Goal: Task Accomplishment & Management: Complete application form

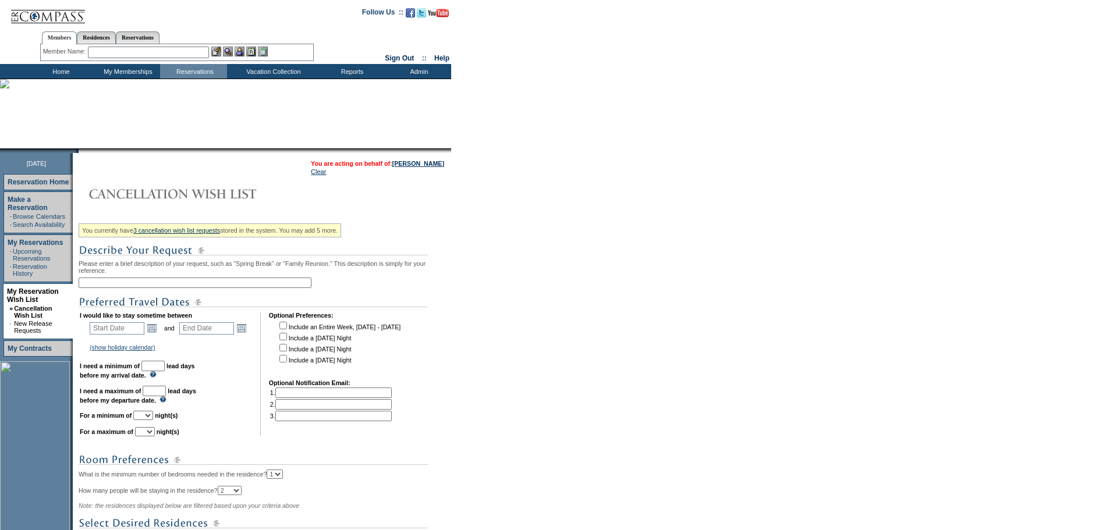
click at [234, 285] on input "text" at bounding box center [195, 283] width 233 height 10
type input "Isalmorada in the SA 2nd home"
click at [158, 335] on link "Open the calendar popup." at bounding box center [151, 328] width 13 height 13
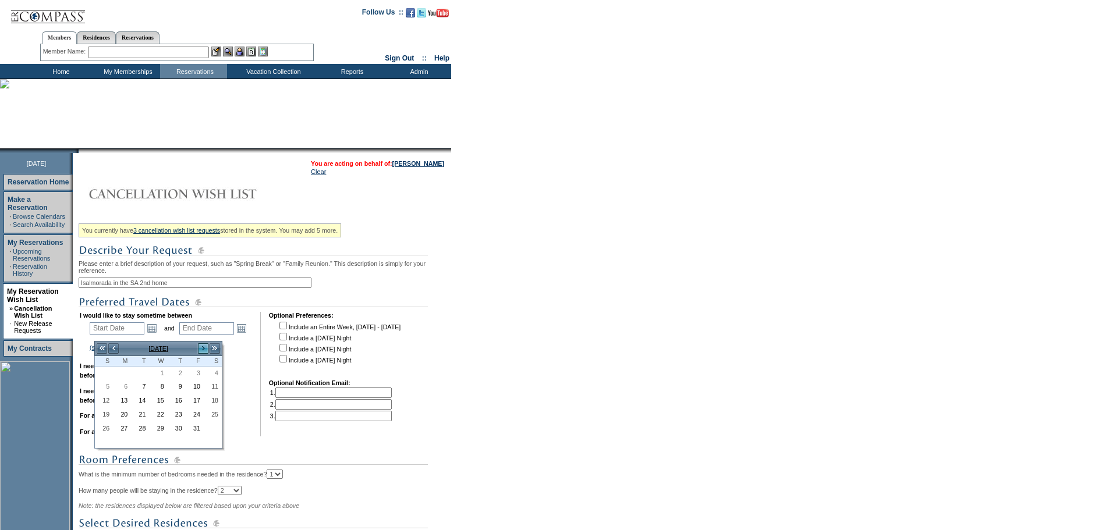
click at [205, 350] on link ">" at bounding box center [203, 349] width 12 height 12
click at [105, 392] on link "4" at bounding box center [103, 387] width 17 height 13
type input "[DATE]"
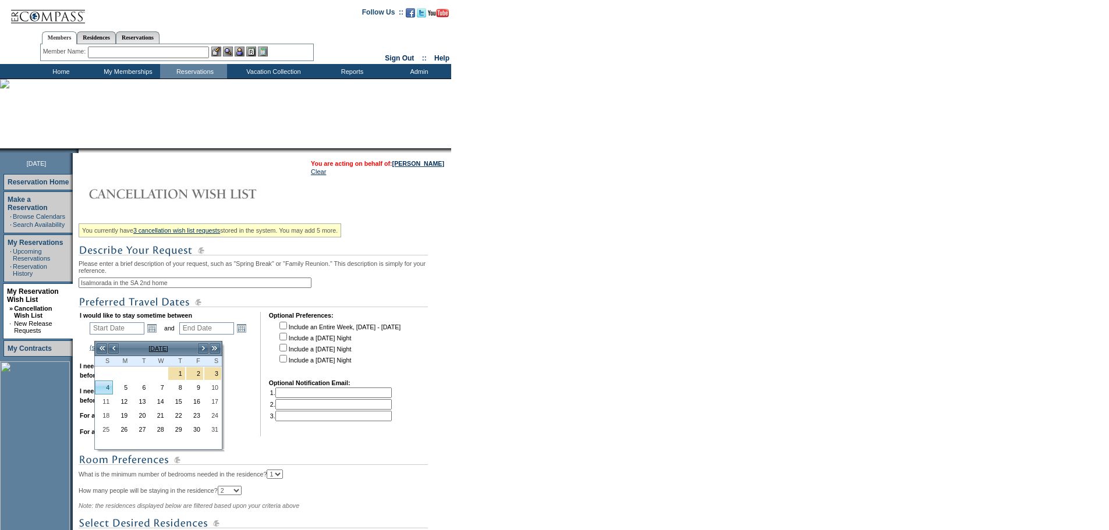
type input "[DATE]"
type input "94"
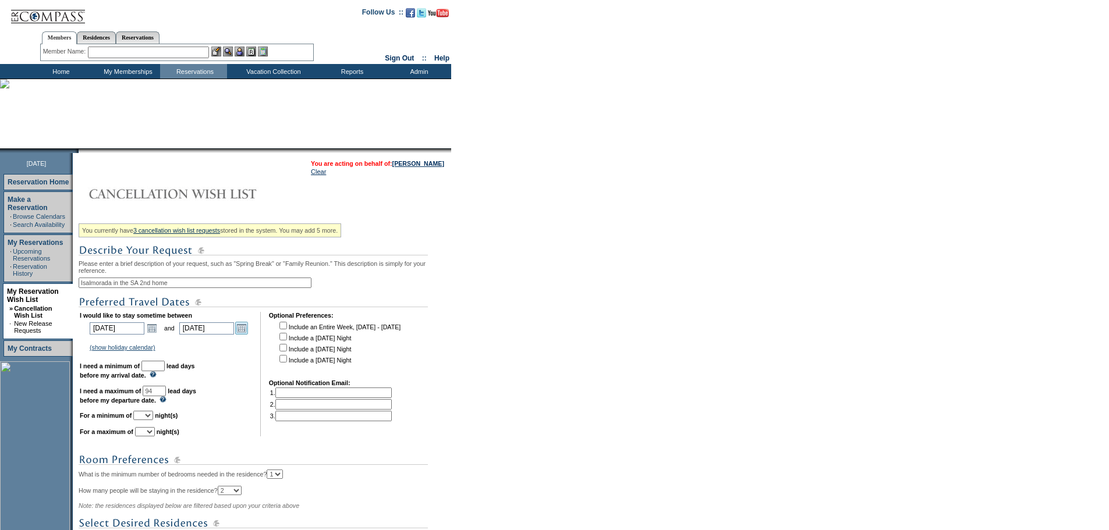
click at [248, 335] on link "Open the calendar popup." at bounding box center [241, 328] width 13 height 13
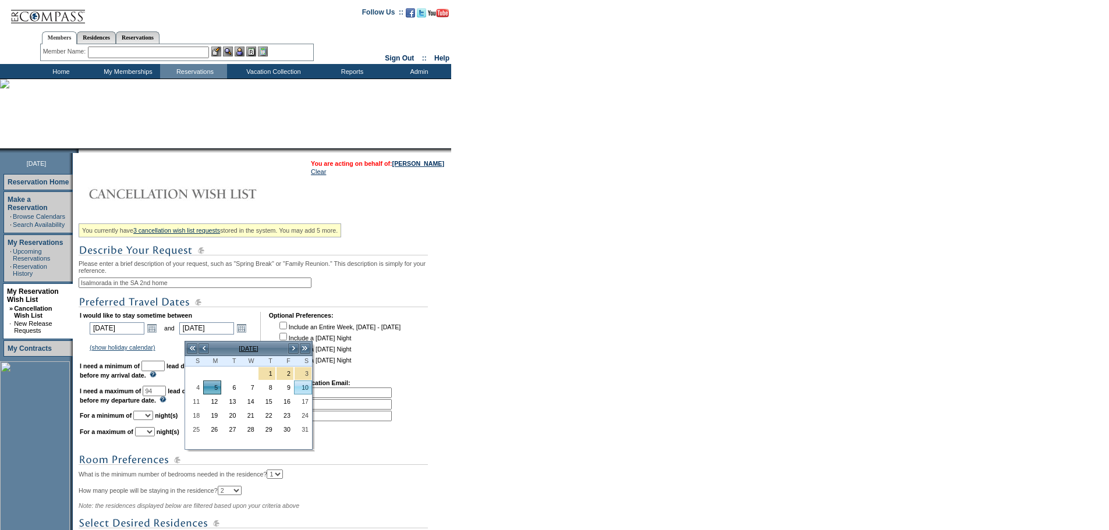
click at [303, 388] on link "10" at bounding box center [302, 387] width 17 height 13
type input "[DATE]"
type input "99"
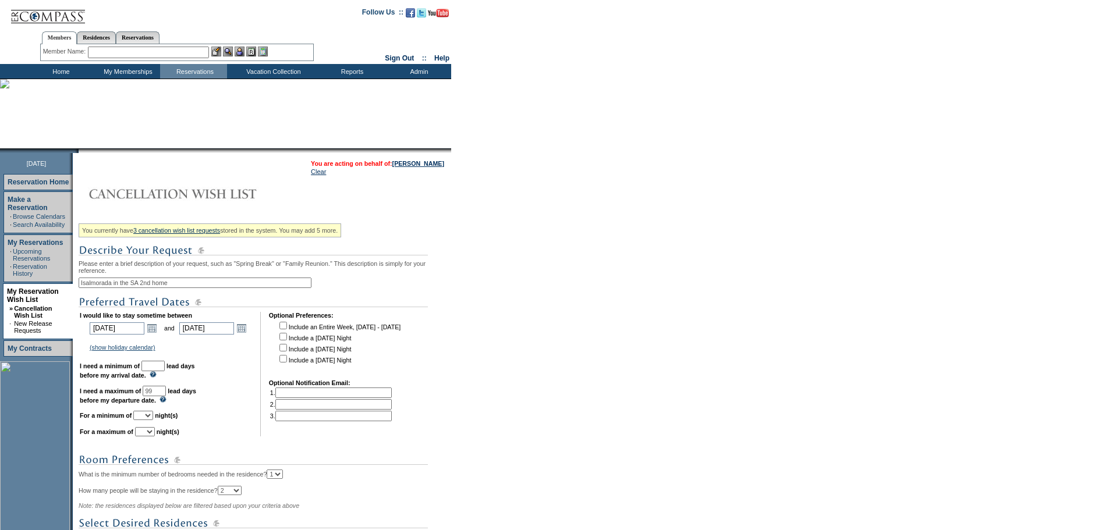
click at [165, 371] on input "text" at bounding box center [152, 366] width 23 height 10
type input "30"
click at [153, 420] on select "1 2 3 4 5 6 7 8 9 10 11 12 13 14" at bounding box center [143, 415] width 20 height 9
select select "6"
click at [148, 420] on select "1 2 3 4 5 6 7 8 9 10 11 12 13 14" at bounding box center [143, 415] width 20 height 9
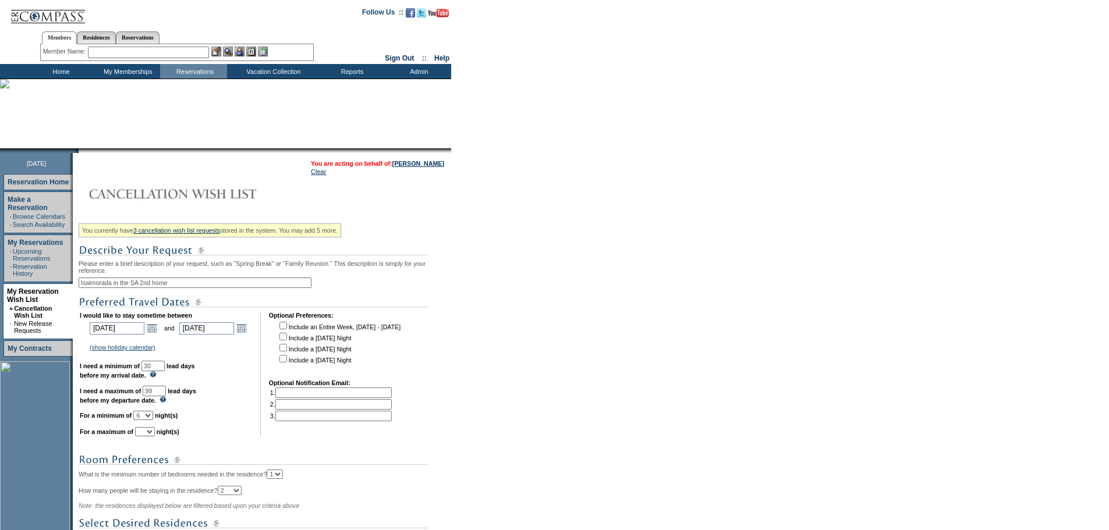
click at [155, 436] on select "1 2 3 4 5 6 7 8 9 10 11 12 13 14" at bounding box center [145, 431] width 20 height 9
select select "6"
click at [150, 436] on select "1 2 3 4 5 6 7 8 9 10 11 12 13 14" at bounding box center [145, 431] width 20 height 9
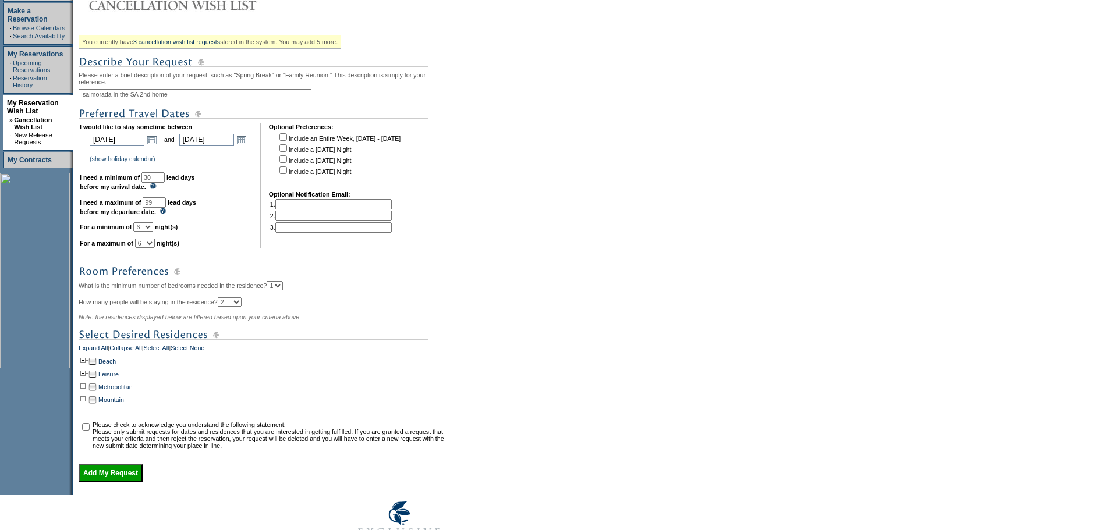
scroll to position [251, 0]
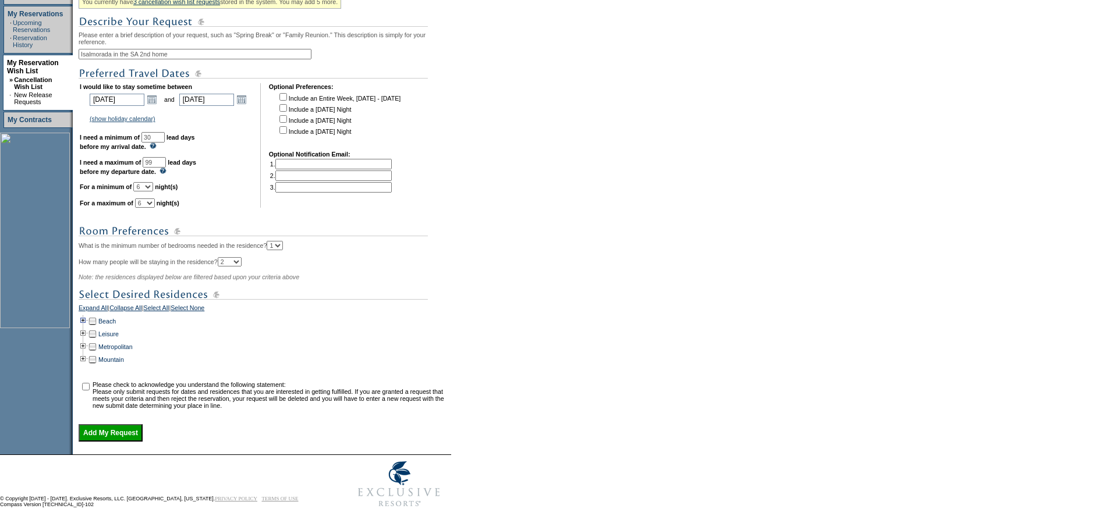
click at [87, 315] on td at bounding box center [83, 321] width 9 height 13
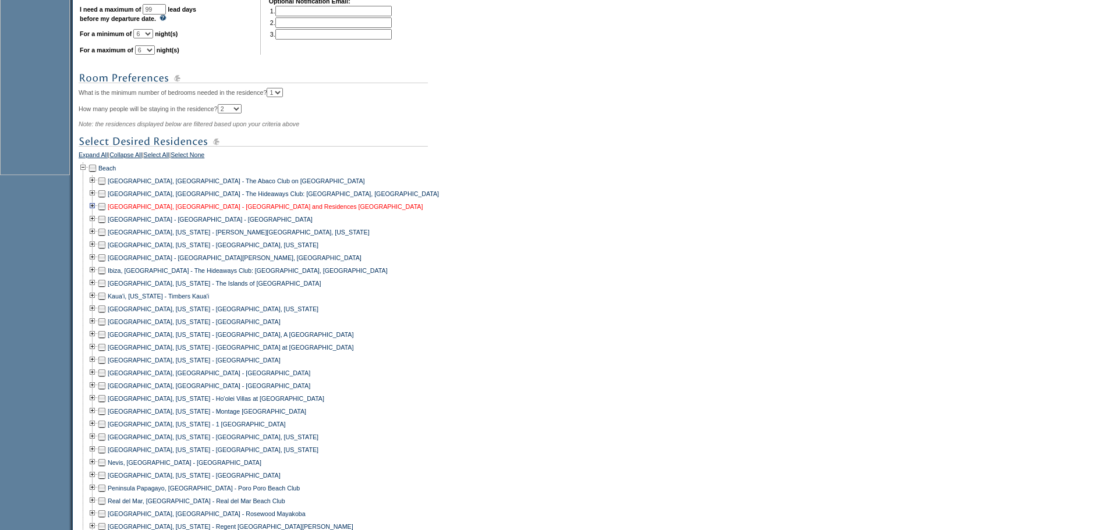
scroll to position [426, 0]
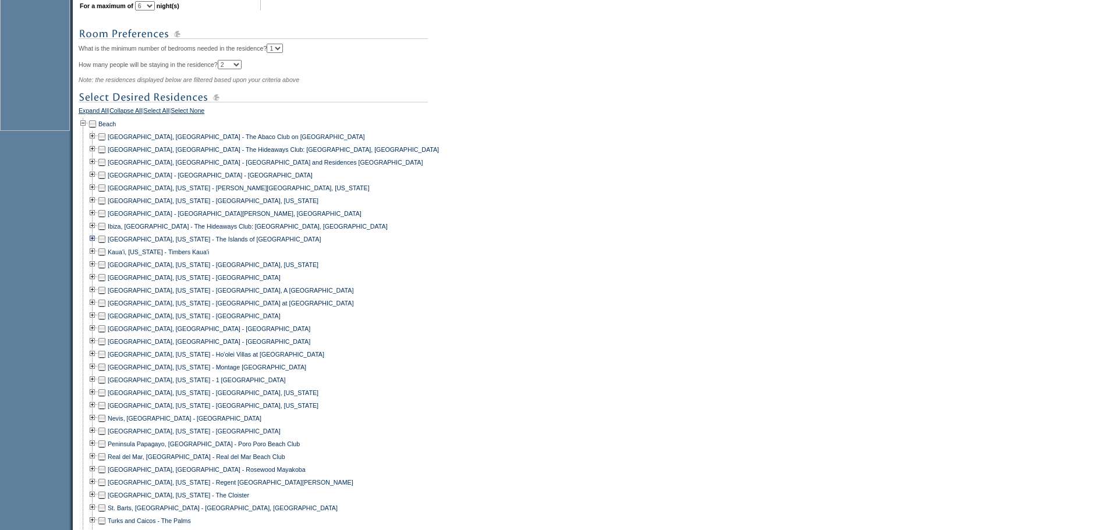
click at [97, 246] on td at bounding box center [92, 239] width 9 height 13
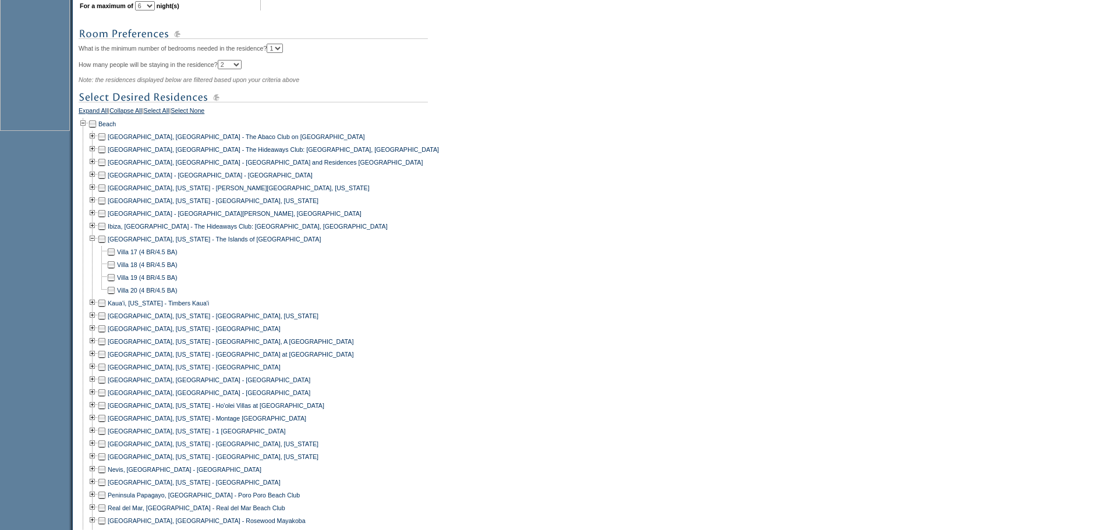
click at [116, 297] on td at bounding box center [110, 290] width 9 height 13
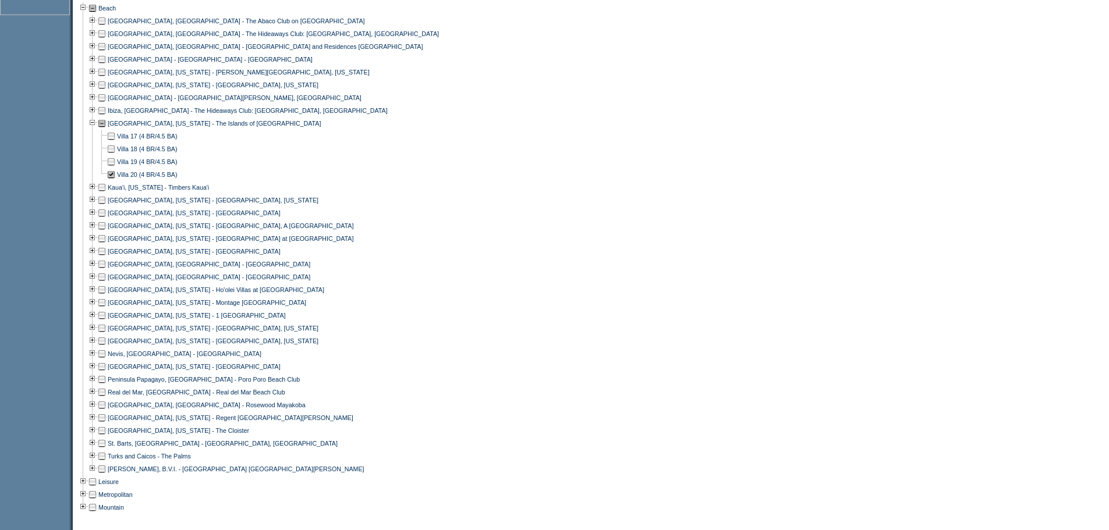
scroll to position [712, 0]
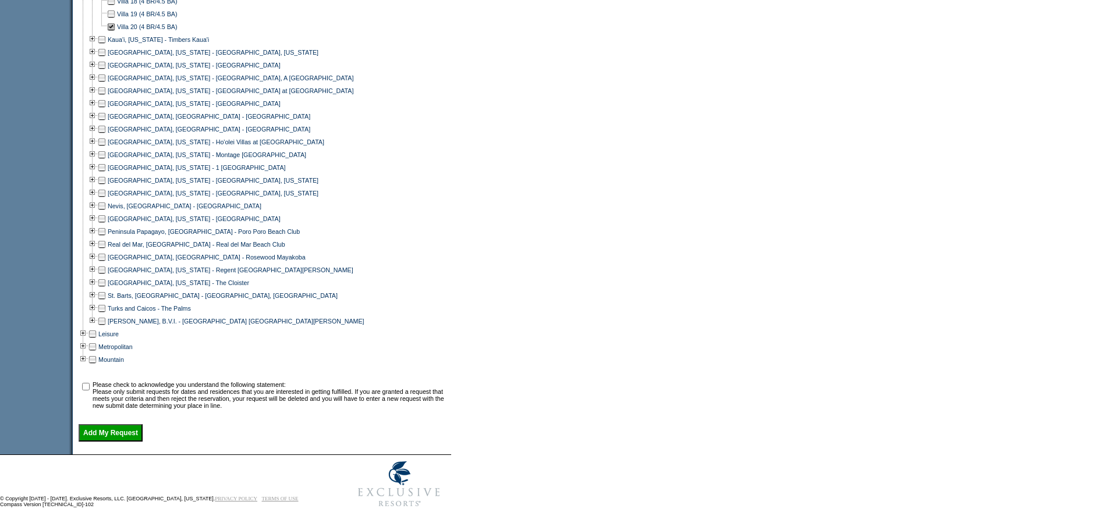
click at [90, 383] on input "checkbox" at bounding box center [86, 387] width 8 height 8
checkbox input "true"
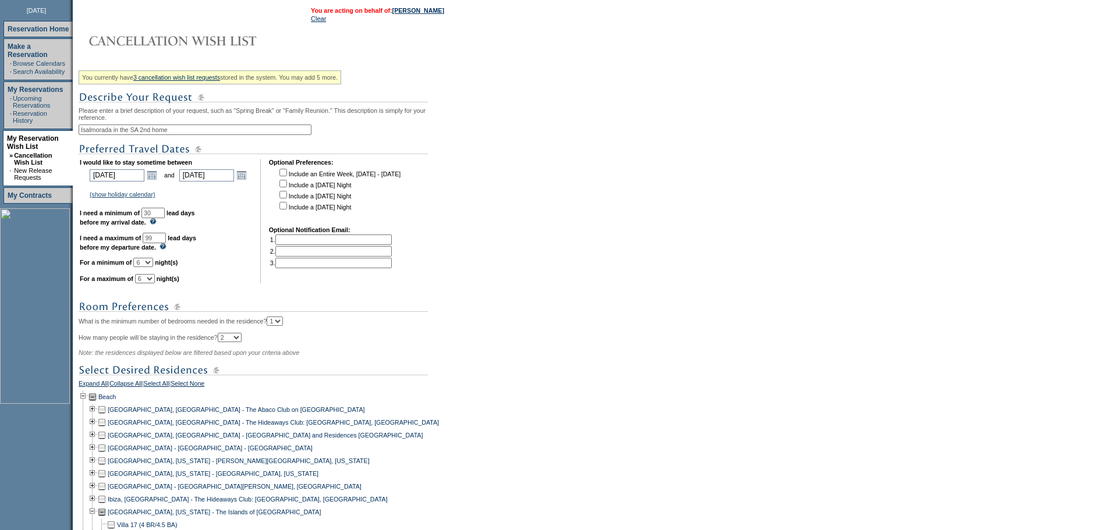
scroll to position [130, 0]
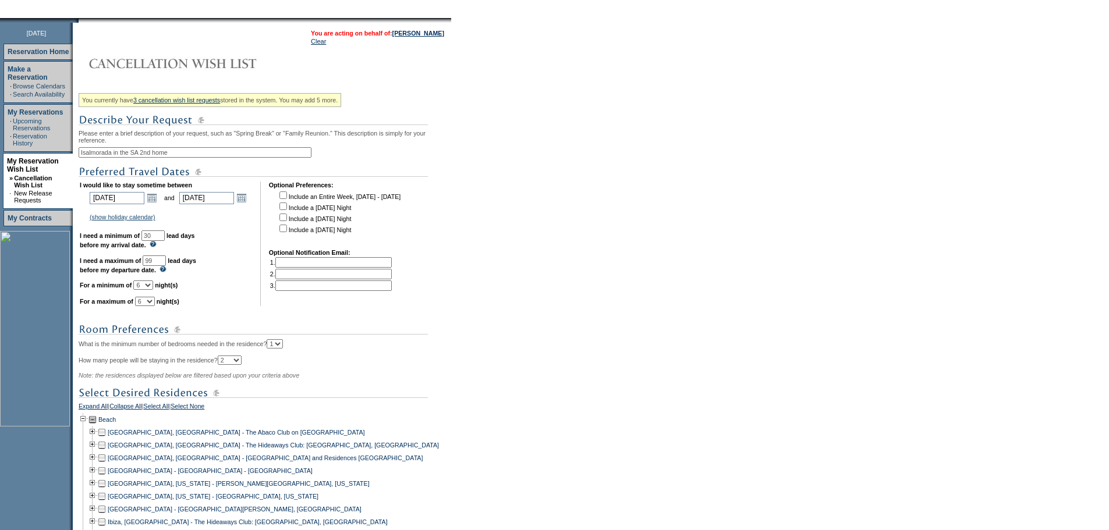
click at [166, 266] on input "99" at bounding box center [154, 260] width 23 height 10
click at [250, 269] on td "I would like to stay sometime between [DATE] [DATE] Open the calendar popup. <<…" at bounding box center [166, 244] width 172 height 125
click at [185, 269] on td "I would like to stay sometime between [DATE] [DATE] Open the calendar popup. <<…" at bounding box center [166, 244] width 172 height 125
click at [166, 266] on input "90" at bounding box center [154, 260] width 23 height 10
type input "97"
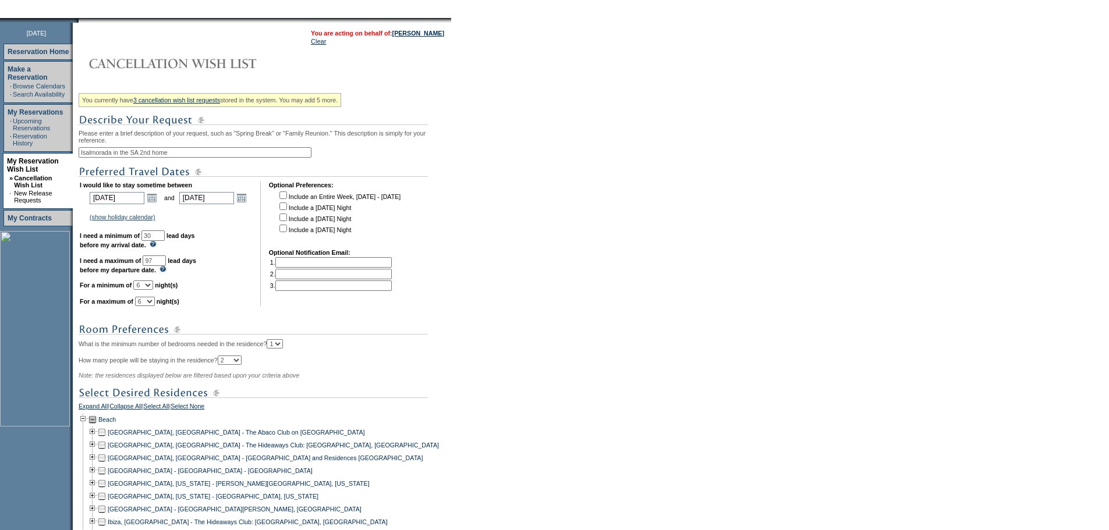
click at [248, 293] on td "I would like to stay sometime between [DATE] [DATE] Open the calendar popup. <<…" at bounding box center [166, 244] width 172 height 125
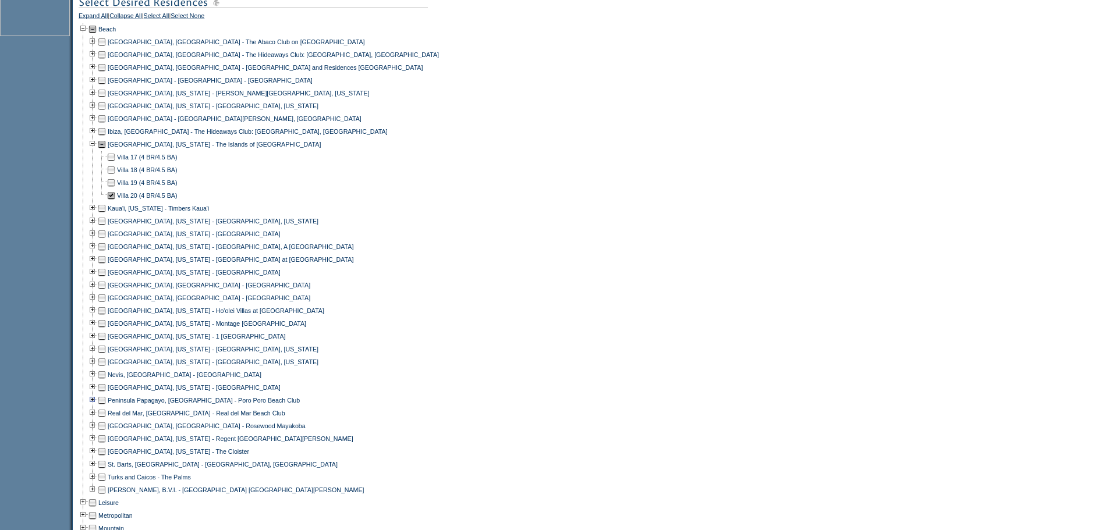
scroll to position [712, 0]
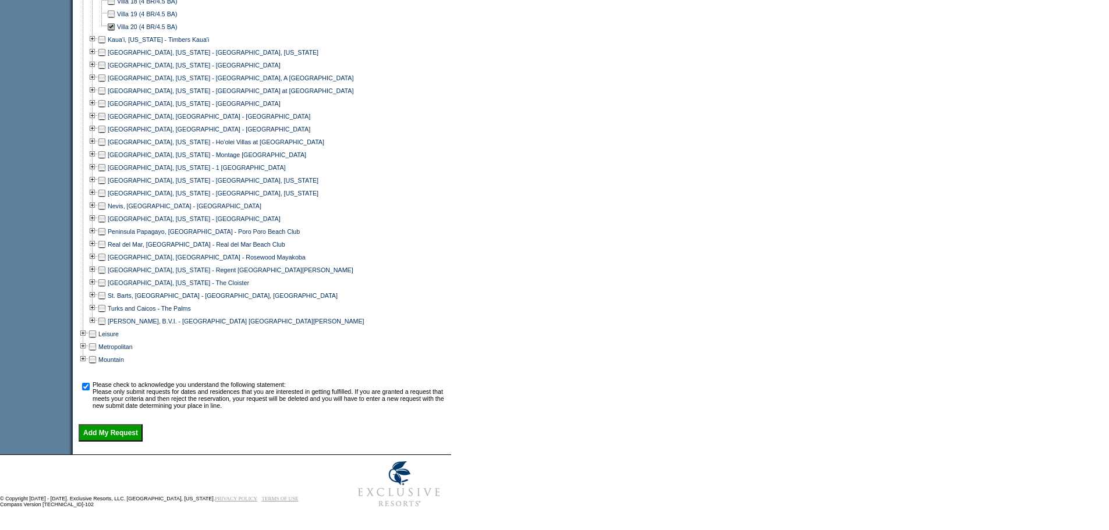
click at [119, 429] on input "Add My Request" at bounding box center [111, 432] width 64 height 17
